Goal: Information Seeking & Learning: Learn about a topic

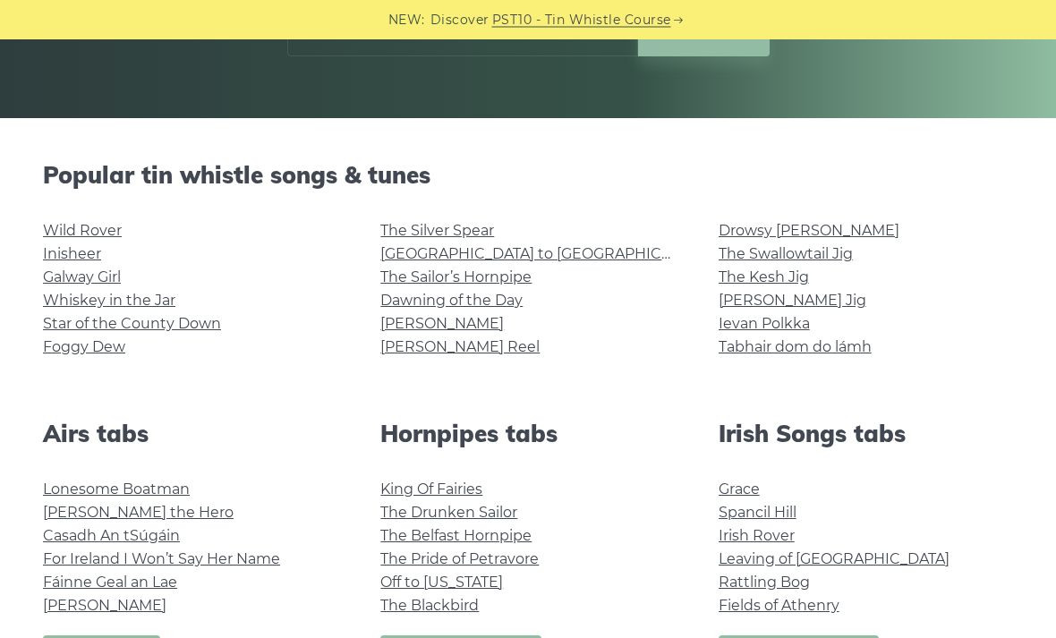
scroll to position [352, 0]
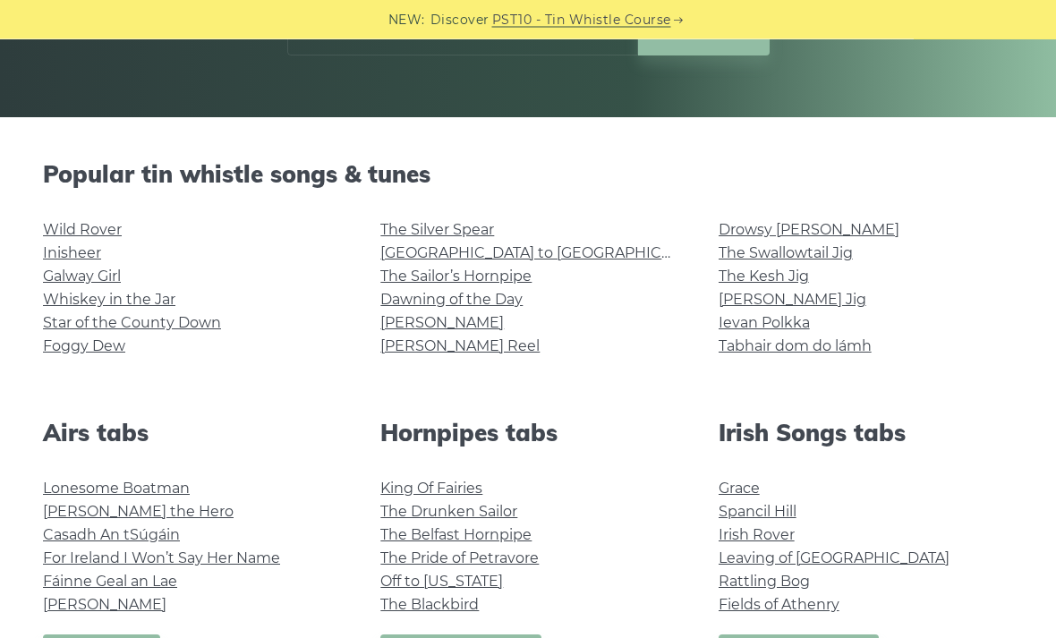
click at [61, 354] on link "Foggy Dew" at bounding box center [84, 346] width 82 height 17
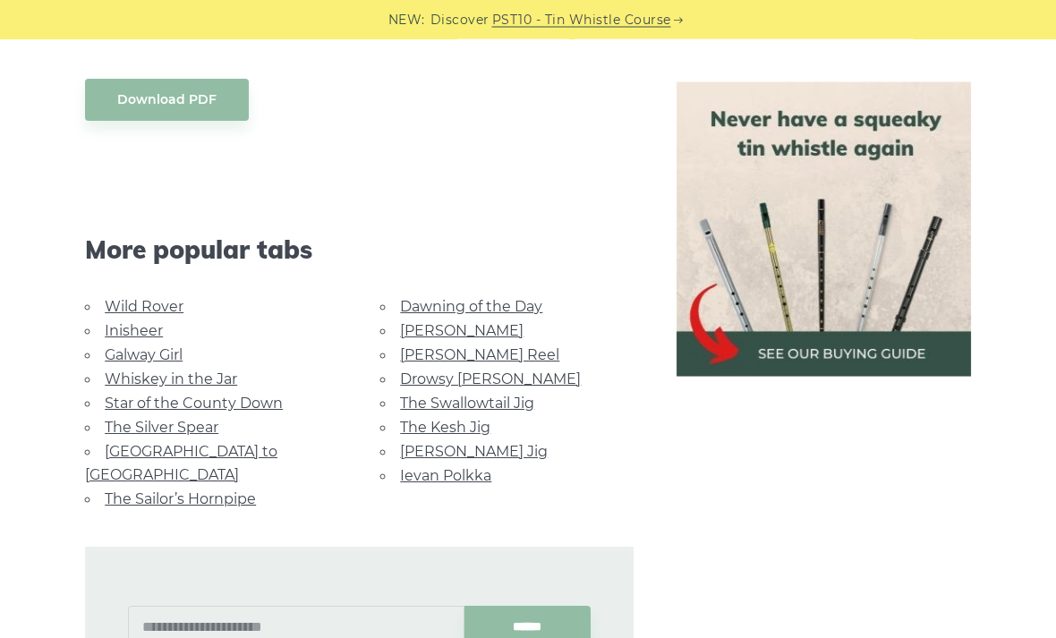
scroll to position [977, 0]
click at [437, 419] on link "The Kesh Jig" at bounding box center [445, 427] width 90 height 17
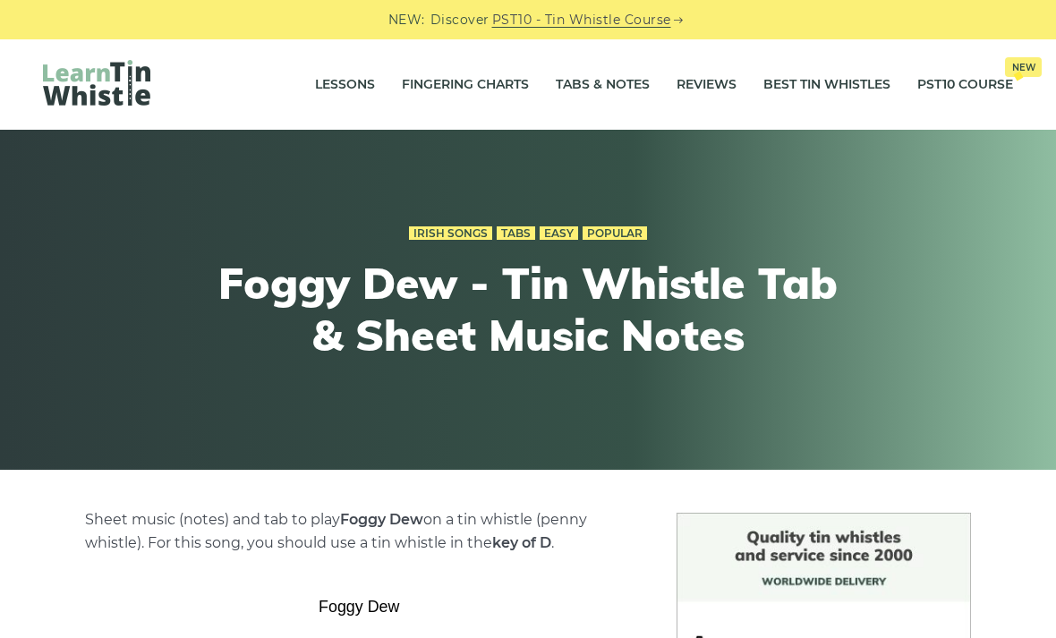
scroll to position [1035, 0]
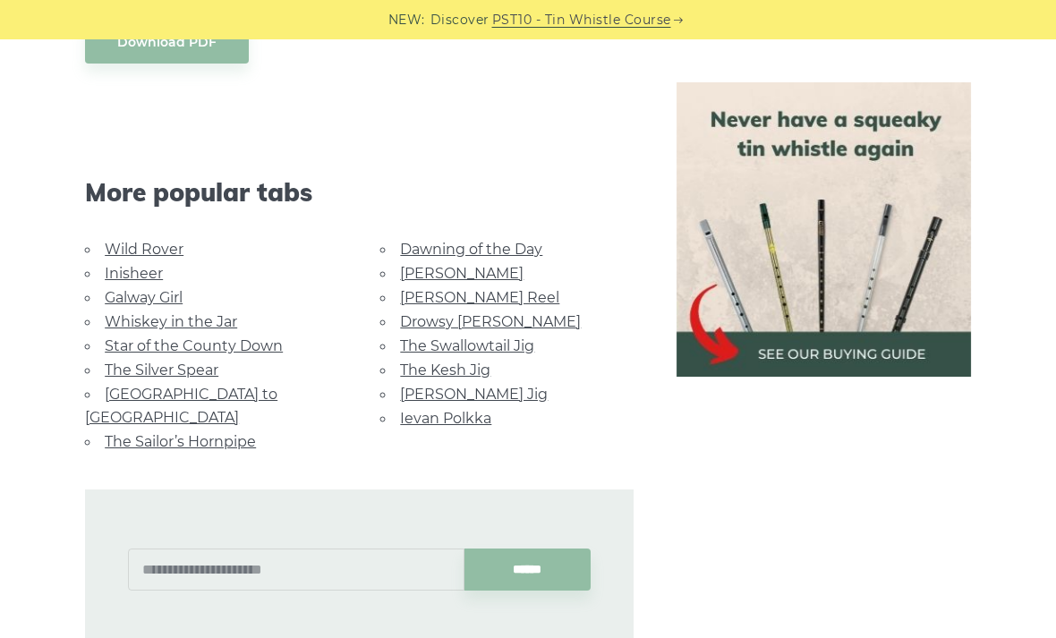
click at [439, 346] on link "The Swallowtail Jig" at bounding box center [467, 345] width 134 height 17
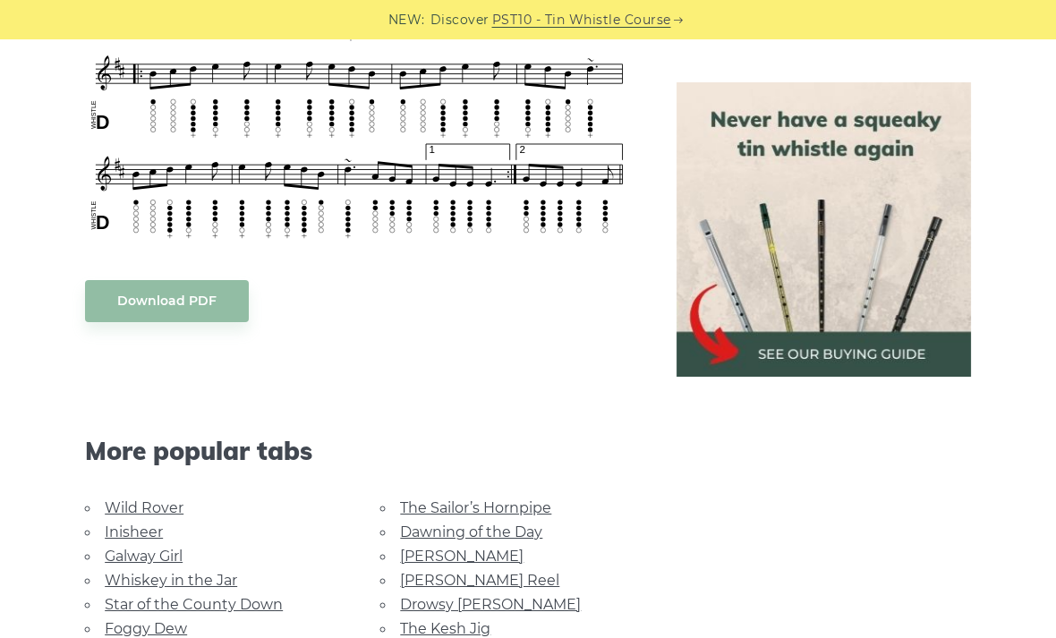
scroll to position [1404, 0]
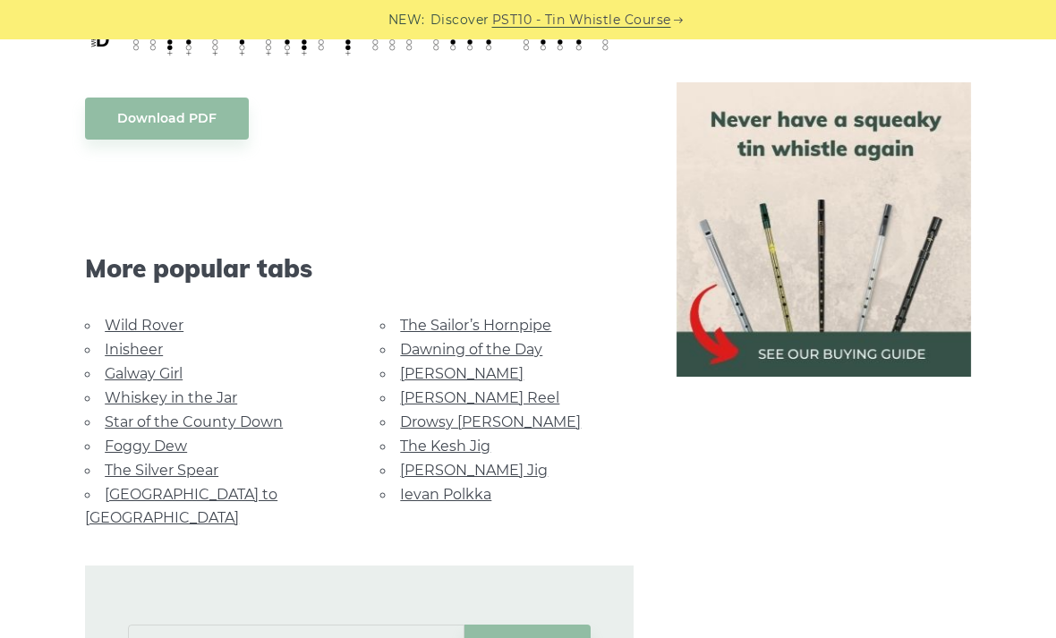
click at [138, 324] on link "Wild Rover" at bounding box center [144, 325] width 79 height 17
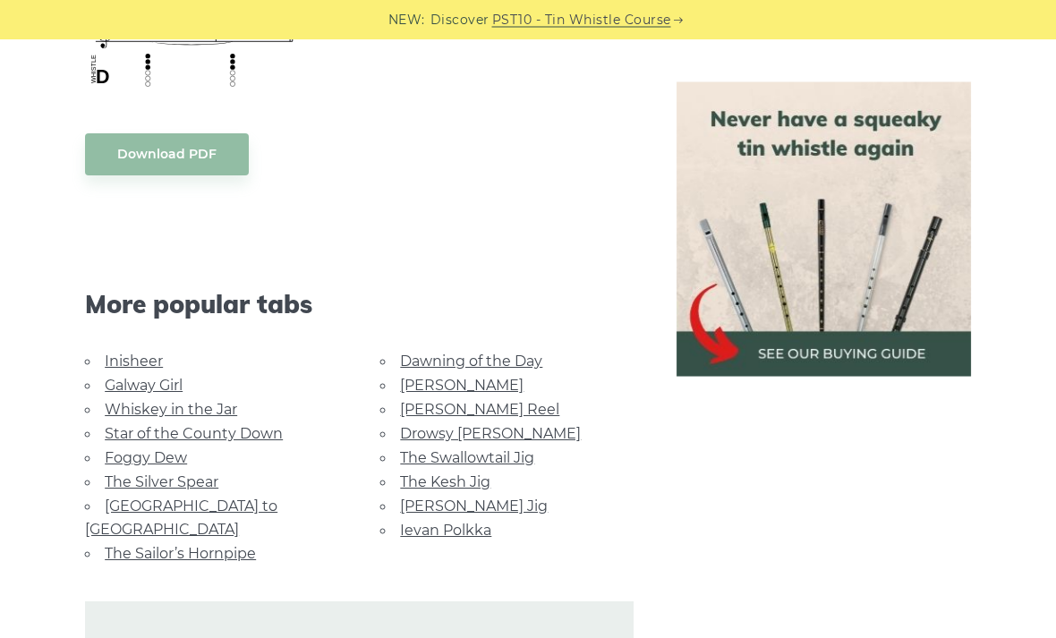
scroll to position [1515, 0]
click at [124, 387] on link "Galway Girl" at bounding box center [144, 385] width 78 height 17
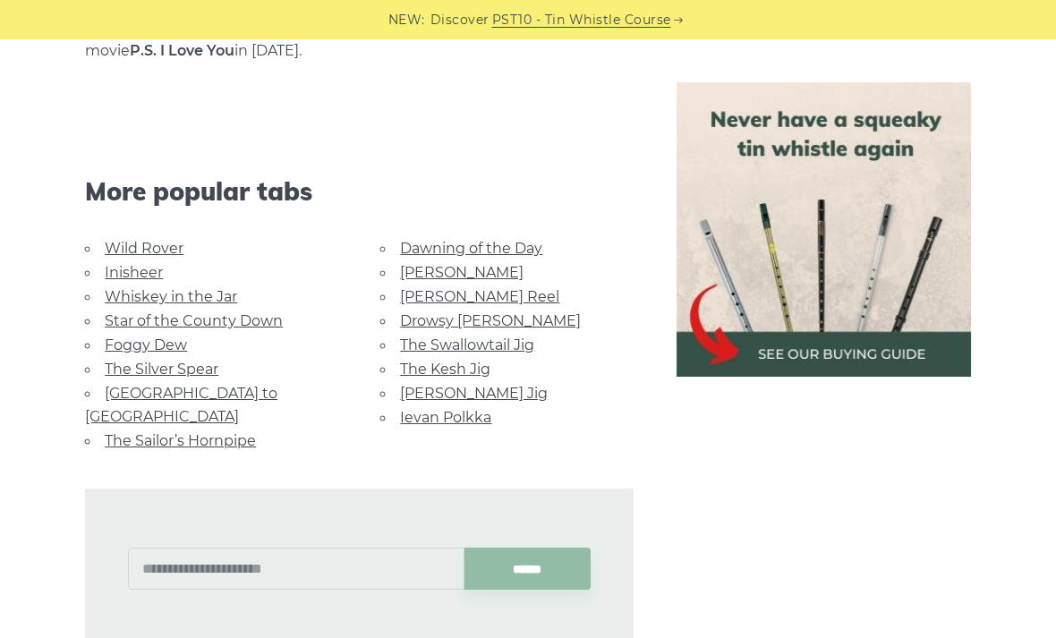
scroll to position [1270, 0]
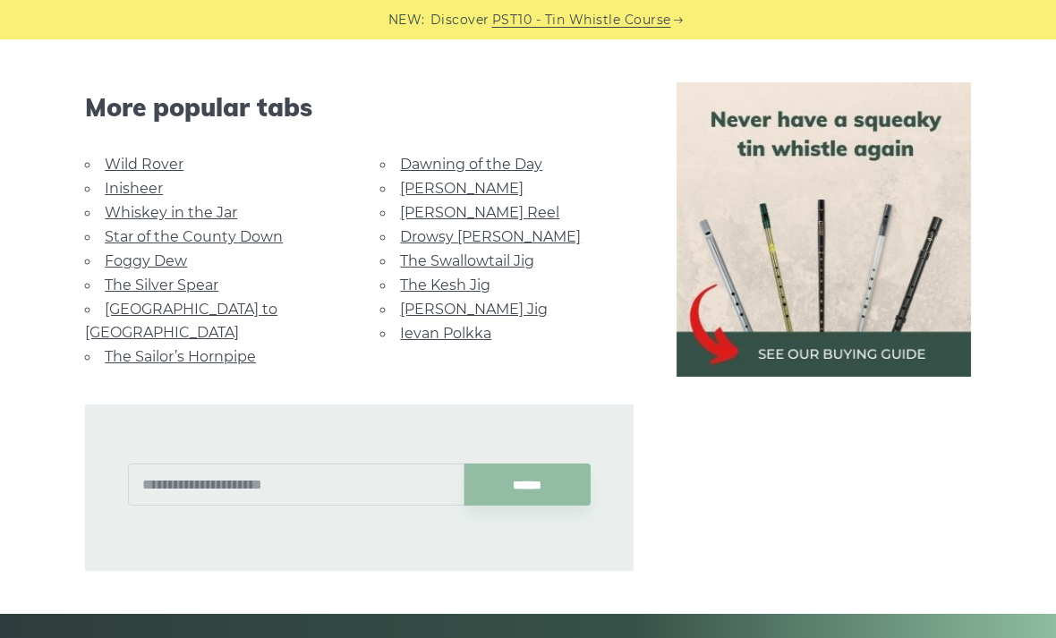
click at [484, 242] on link "Drowsy [PERSON_NAME]" at bounding box center [490, 236] width 181 height 17
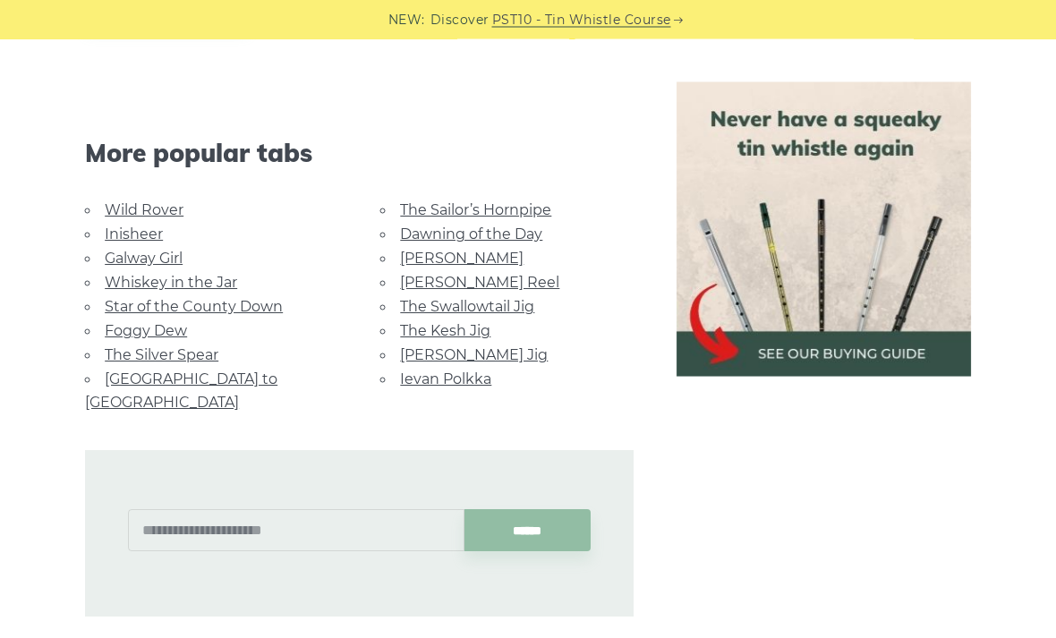
scroll to position [1195, 0]
click at [125, 232] on link "Inisheer" at bounding box center [134, 234] width 58 height 17
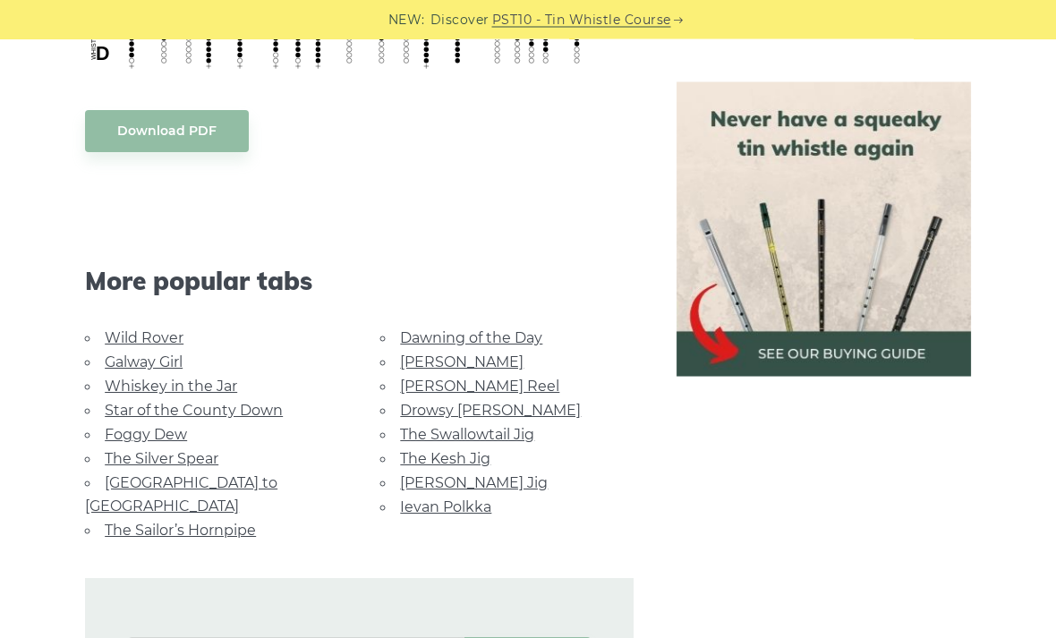
scroll to position [1418, 0]
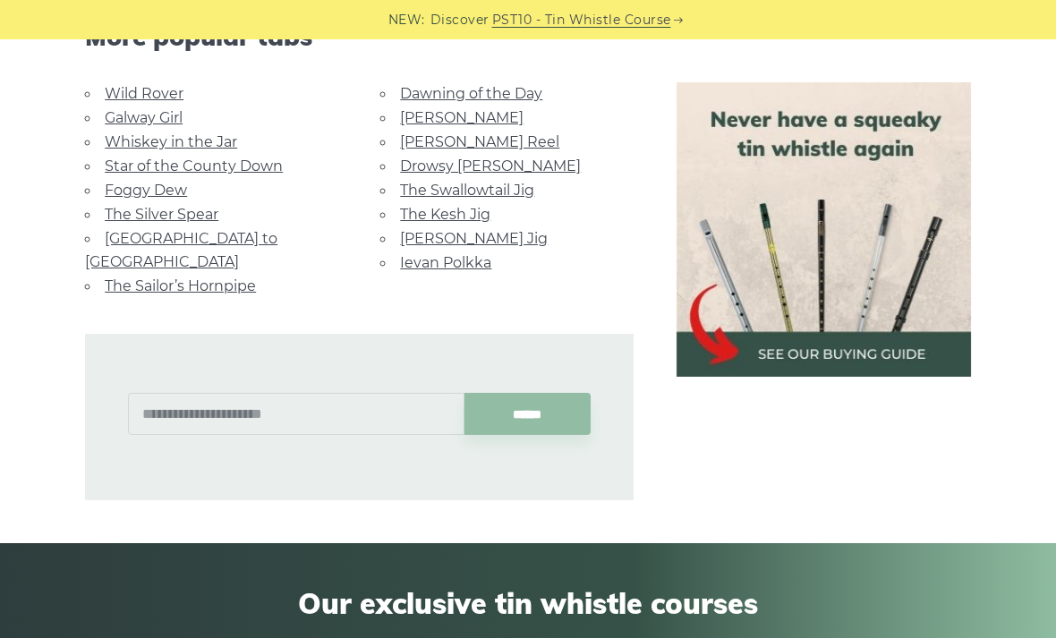
click at [446, 133] on link "[PERSON_NAME] Reel" at bounding box center [479, 141] width 159 height 17
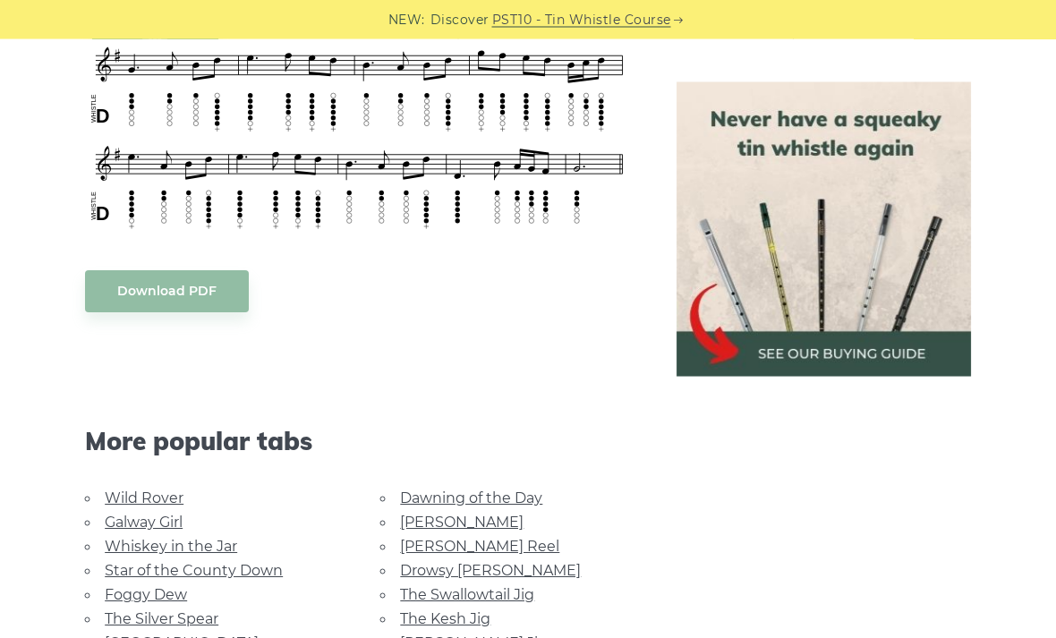
scroll to position [1020, 0]
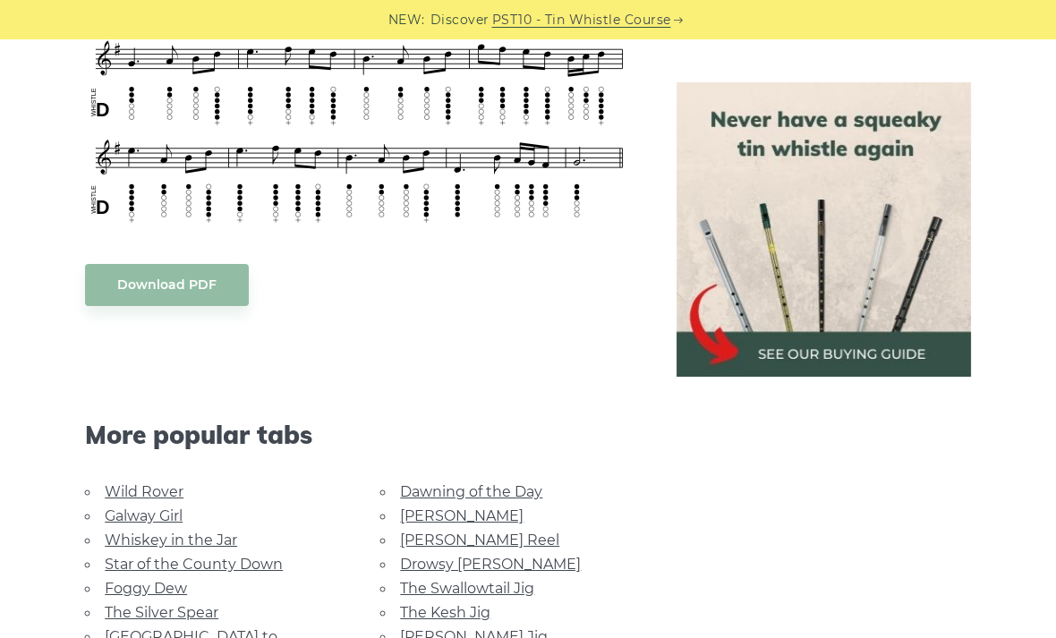
click at [214, 604] on link "The Silver Spear" at bounding box center [162, 612] width 114 height 17
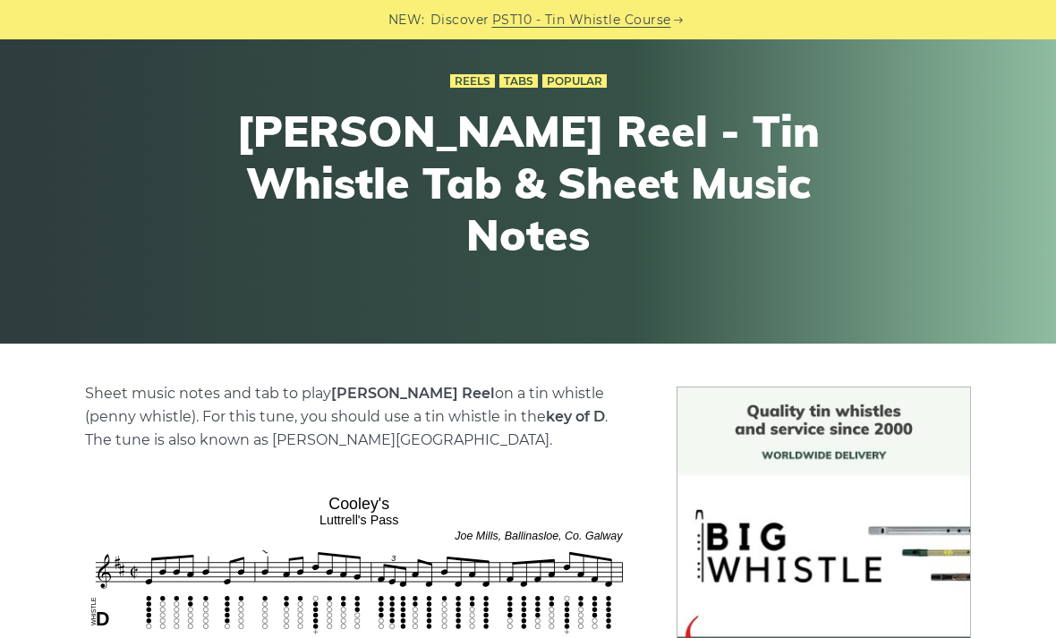
scroll to position [491, 0]
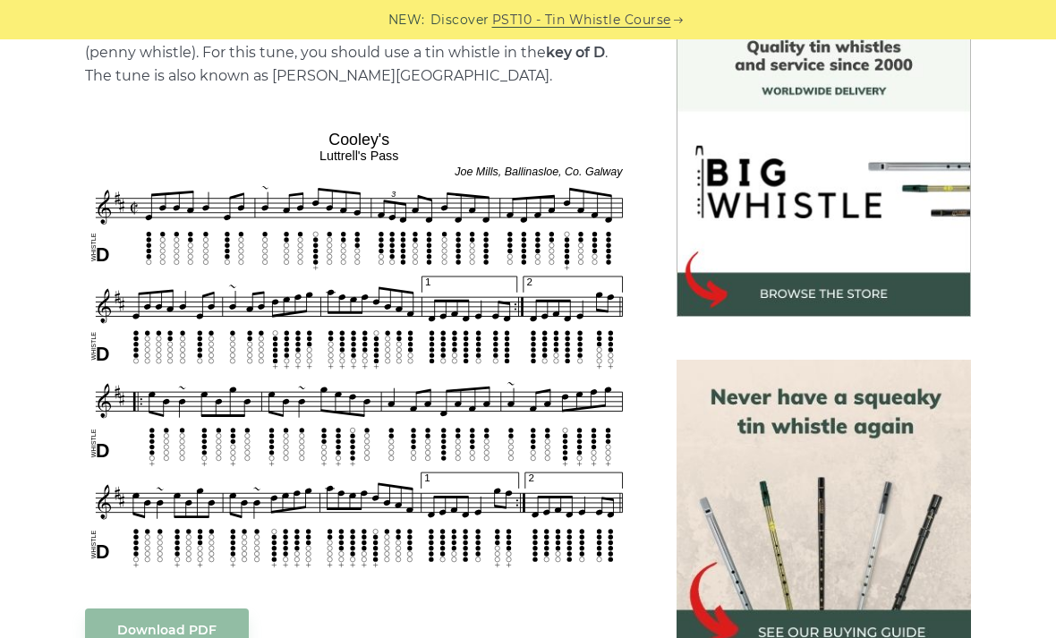
click at [272, 637] on div "Sheet music notes and tab to play [PERSON_NAME] Reel on a tin whistle ([PERSON_…" at bounding box center [359, 631] width 548 height 1226
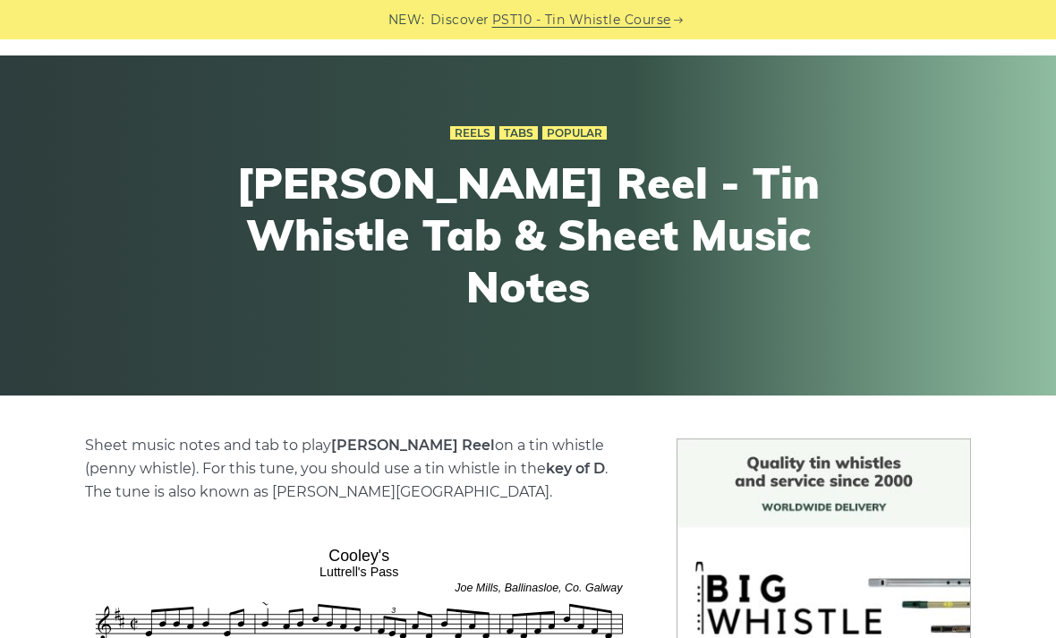
scroll to position [0, 0]
